Goal: Transaction & Acquisition: Subscribe to service/newsletter

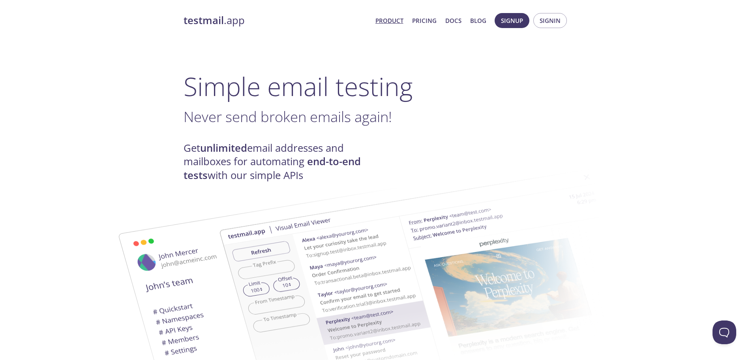
drag, startPoint x: 635, startPoint y: 46, endPoint x: 629, endPoint y: 45, distance: 6.1
click at [512, 20] on span "Signup" at bounding box center [512, 20] width 22 height 10
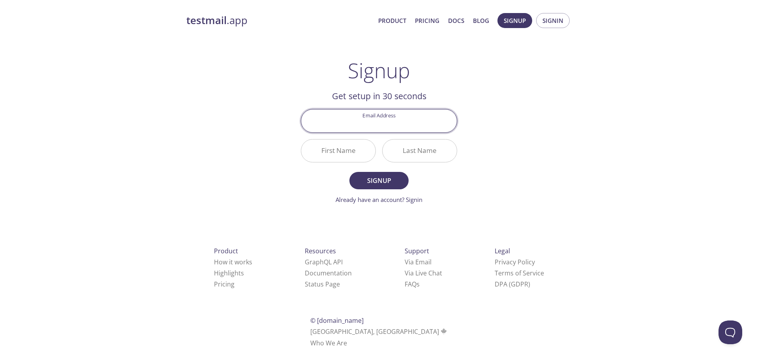
click at [368, 124] on input "Email Address" at bounding box center [379, 120] width 156 height 23
type input "[EMAIL_ADDRESS][DOMAIN_NAME]"
click at [504, 166] on div "testmail .app Product Pricing Docs Blog Signup Signin Signup Get setup in 30 se…" at bounding box center [379, 189] width 404 height 363
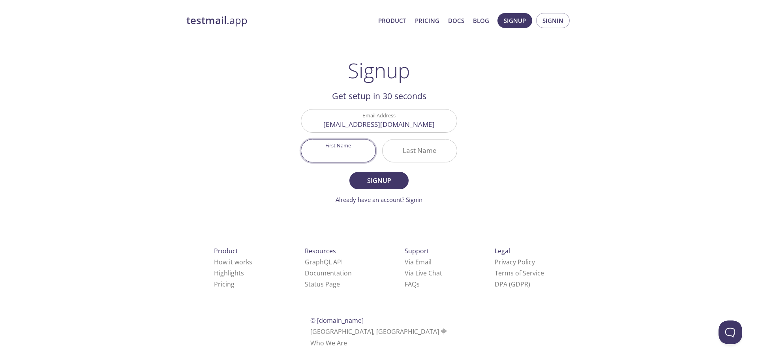
click at [363, 151] on input "First Name" at bounding box center [338, 150] width 74 height 23
type input "Jan"
type input "Say"
click at [599, 289] on div "testmail .app Product Pricing Docs Blog Signup Signin Signup Get setup in 30 se…" at bounding box center [379, 189] width 758 height 363
click at [462, 24] on link "Docs" at bounding box center [456, 20] width 16 height 10
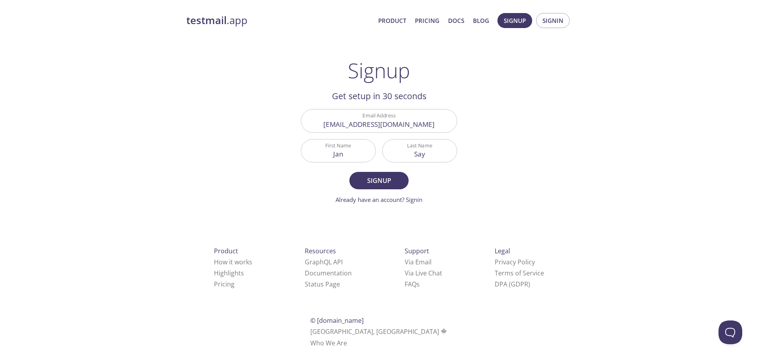
click at [208, 21] on strong "testmail" at bounding box center [206, 20] width 40 height 14
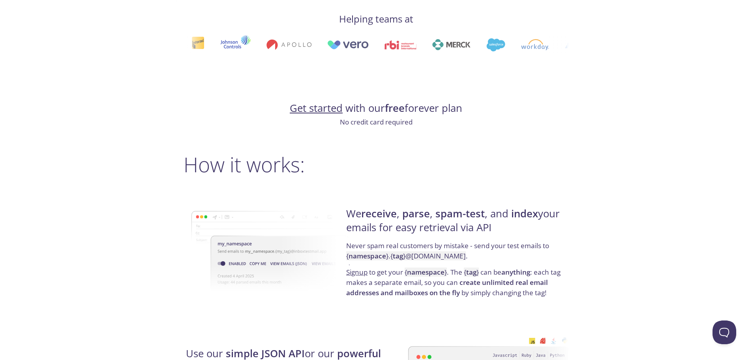
scroll to position [355, 0]
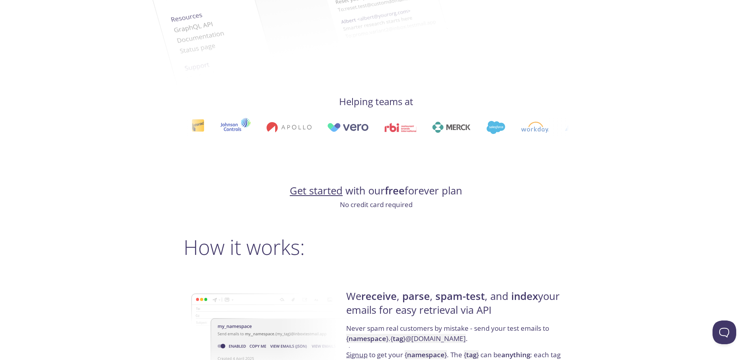
click at [308, 189] on link "Get started" at bounding box center [316, 191] width 53 height 14
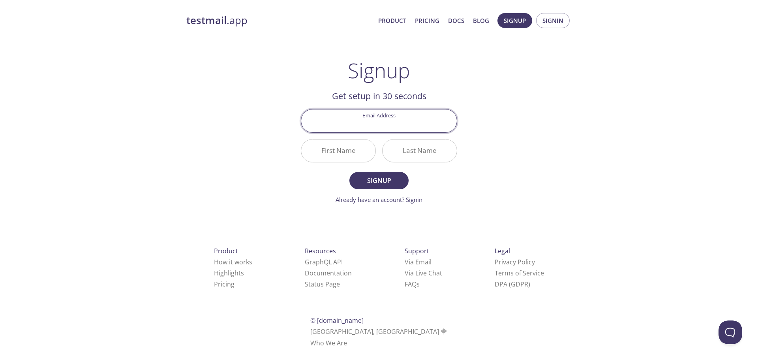
click at [385, 130] on input "Email Address" at bounding box center [379, 120] width 156 height 23
type input "[EMAIL_ADDRESS][DOMAIN_NAME]"
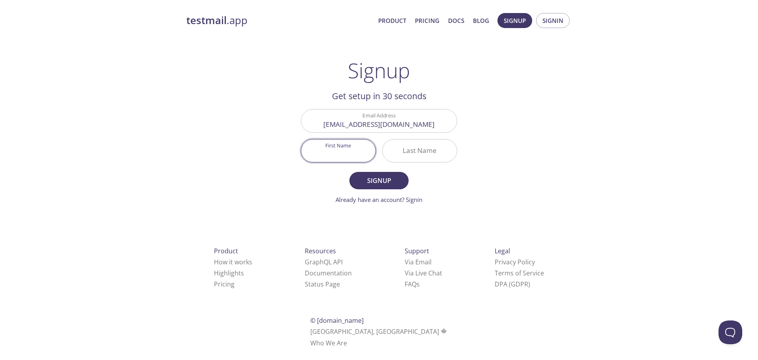
click at [344, 156] on input "First Name" at bounding box center [338, 150] width 74 height 23
type input "Jan"
type input "Say"
click at [401, 175] on button "Signup" at bounding box center [379, 180] width 59 height 17
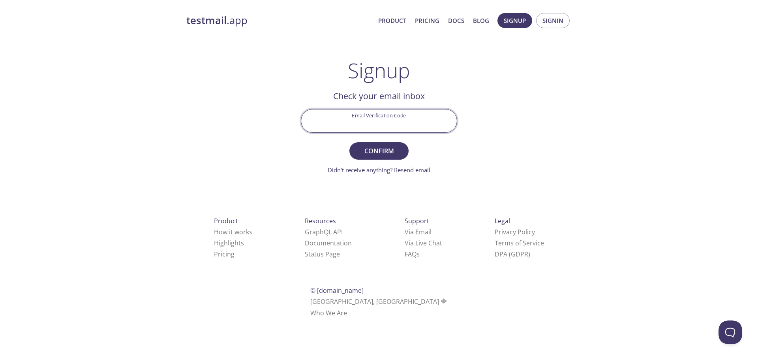
click at [382, 117] on input "Email Verification Code" at bounding box center [379, 120] width 156 height 23
click at [367, 119] on input "Email Verification Code" at bounding box center [379, 120] width 156 height 23
paste input "GG197JJ"
type input "GG197JJ"
click at [384, 149] on span "Confirm" at bounding box center [379, 150] width 42 height 11
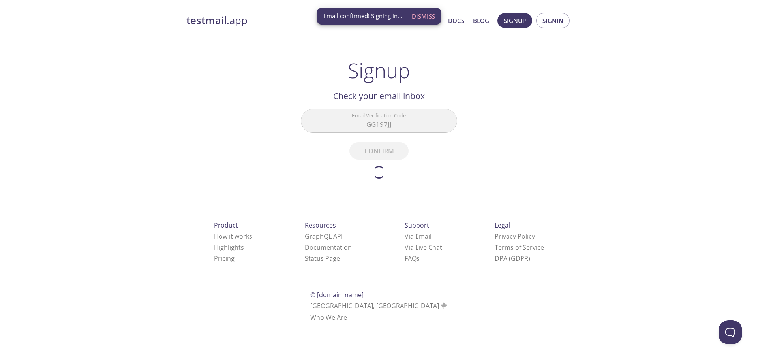
click at [23, 77] on div "testmail .app Product Pricing Docs Blog Signup Signin Signup Get setup in 30 se…" at bounding box center [379, 176] width 758 height 337
